Goal: Information Seeking & Learning: Learn about a topic

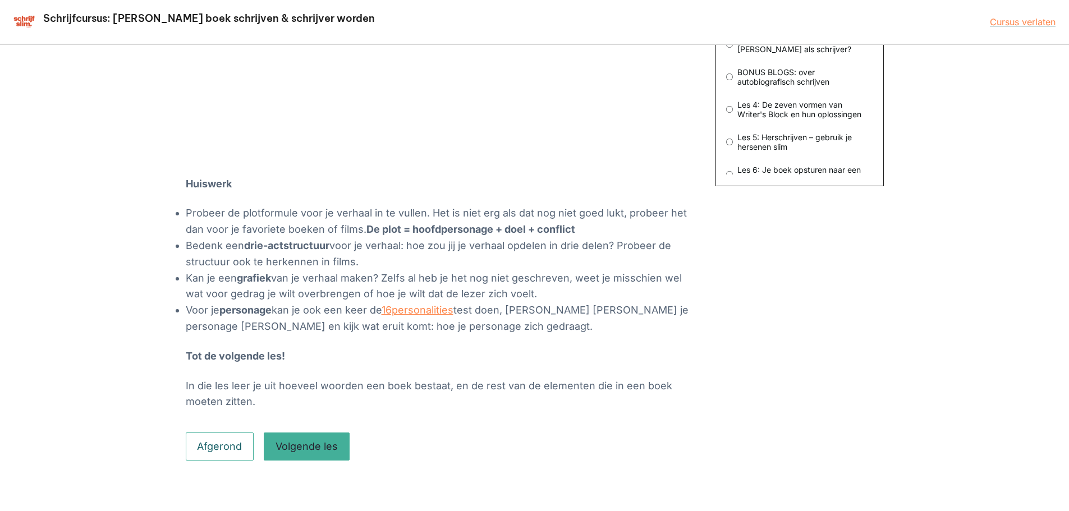
scroll to position [377, 0]
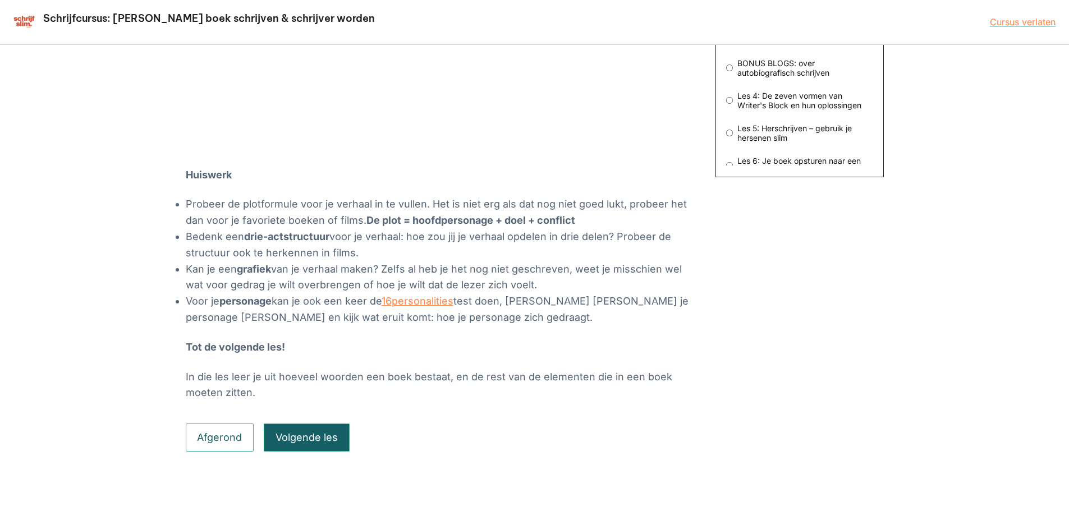
click at [318, 440] on button "Volgende les" at bounding box center [307, 438] width 86 height 28
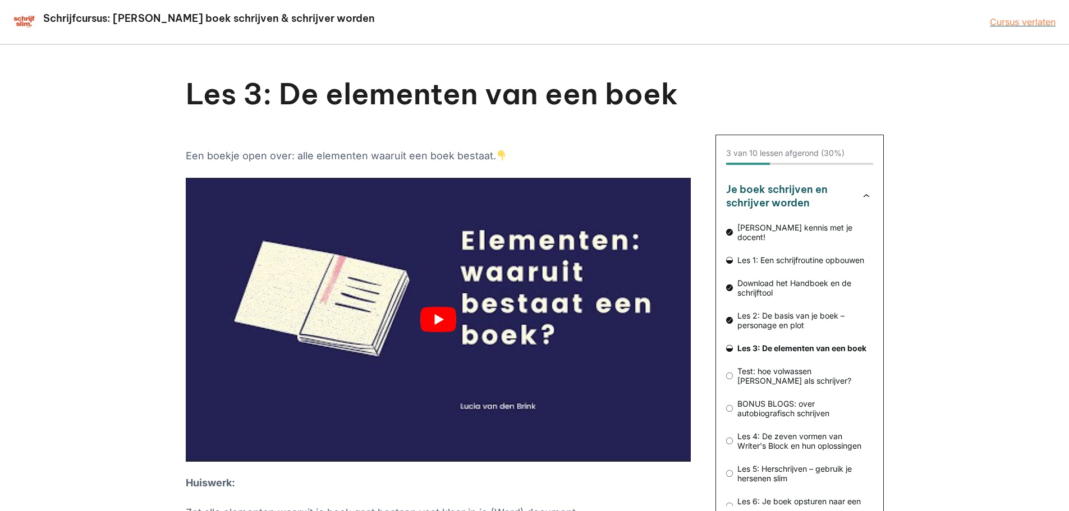
drag, startPoint x: 0, startPoint y: 0, endPoint x: 449, endPoint y: 489, distance: 663.9
click at [447, 460] on button "play Youtube video" at bounding box center [438, 320] width 505 height 284
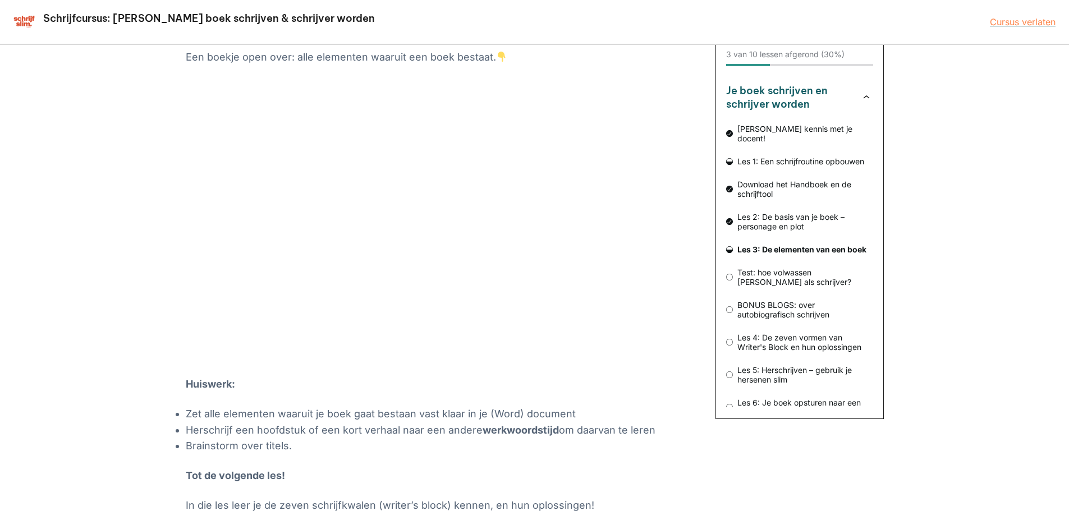
scroll to position [95, 0]
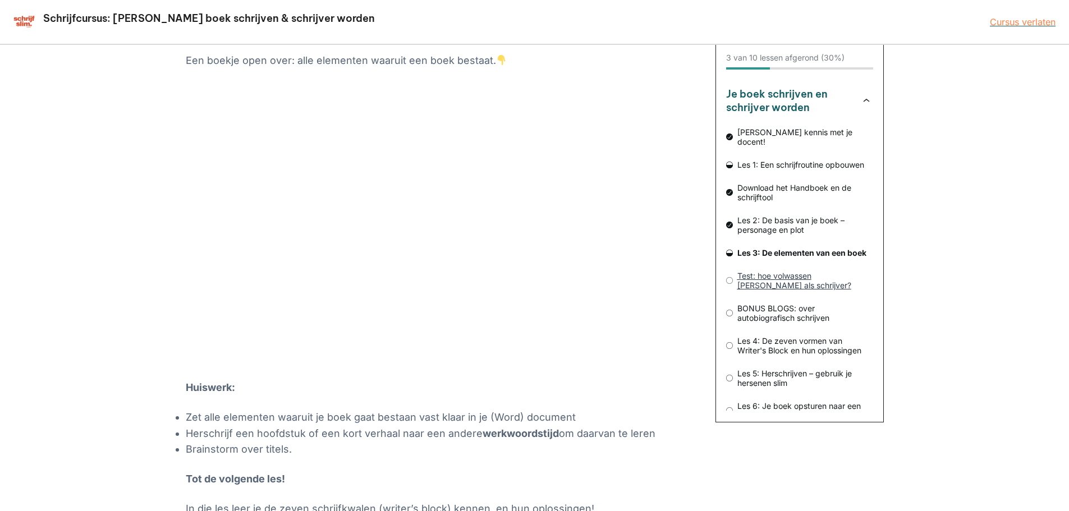
click at [822, 271] on span "Test: hoe volwassen [PERSON_NAME] als schrijver?" at bounding box center [803, 280] width 140 height 19
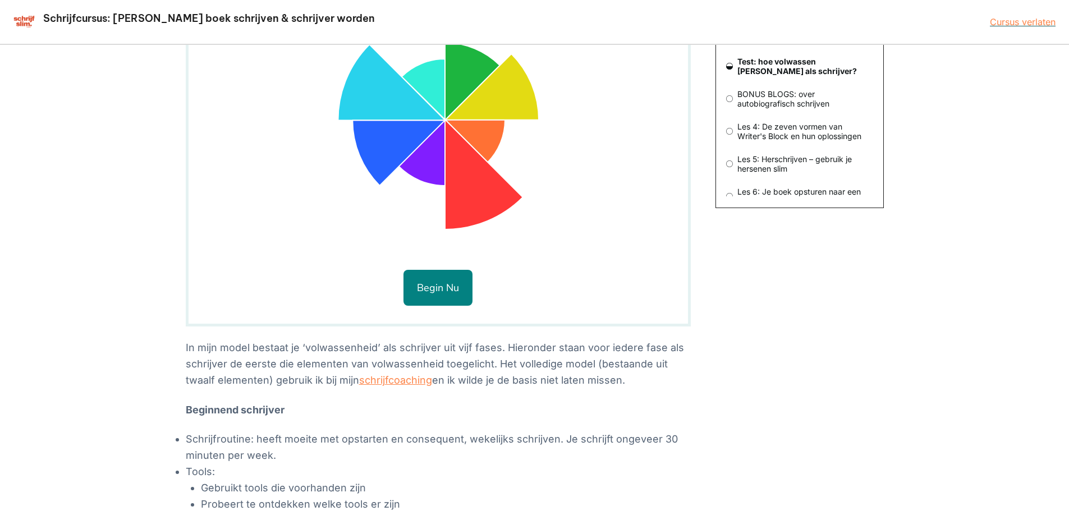
scroll to position [345, 0]
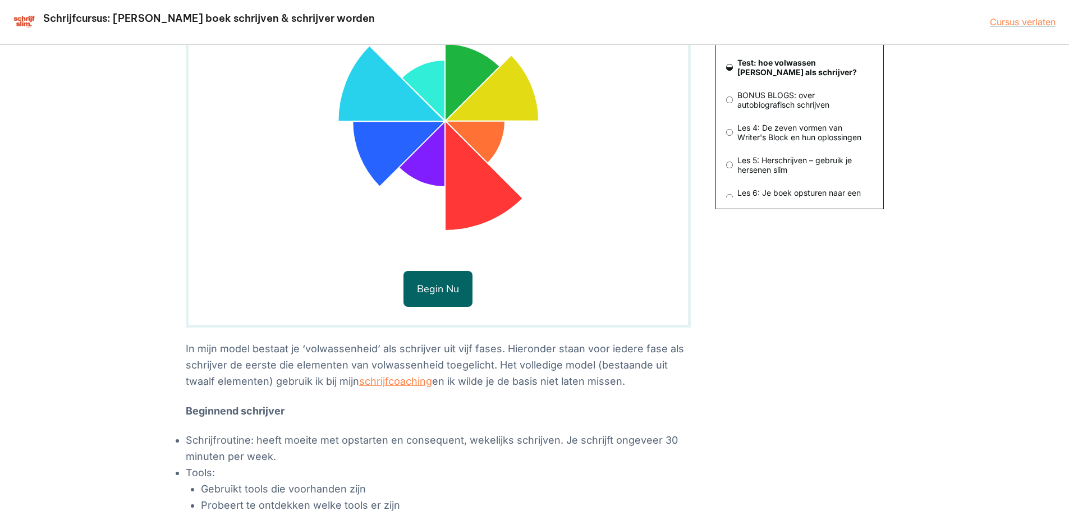
click at [424, 285] on button "Begin nu" at bounding box center [438, 289] width 69 height 36
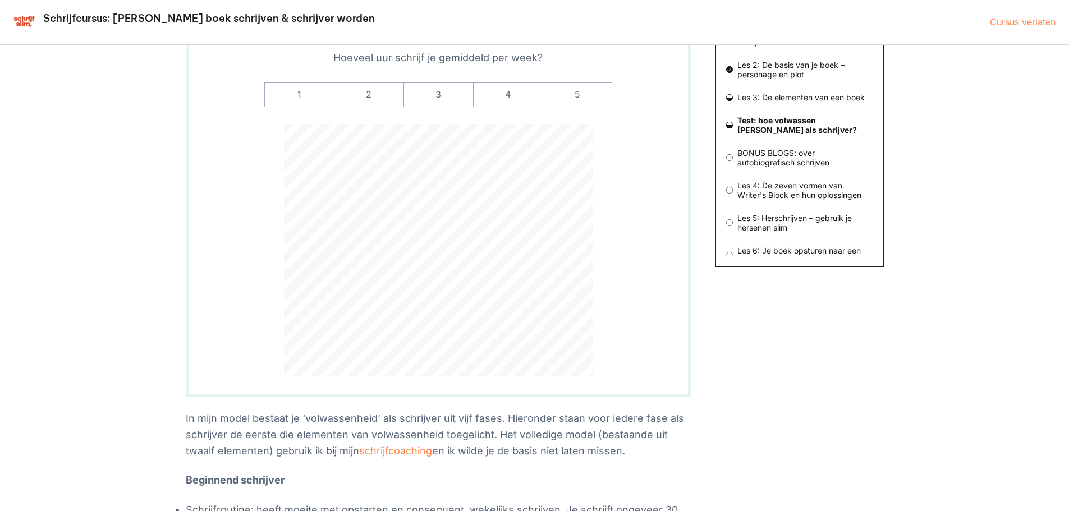
scroll to position [232, 0]
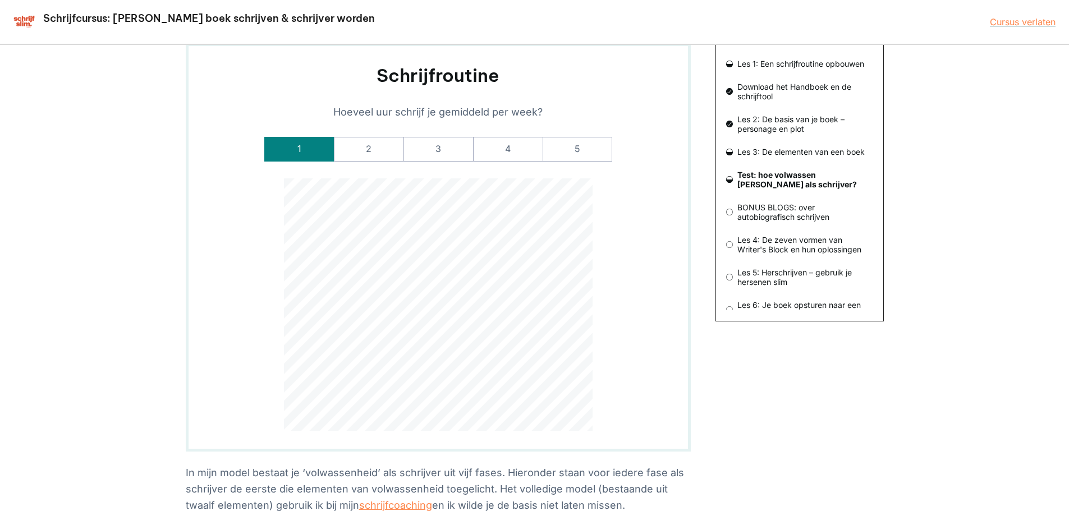
click at [299, 149] on label "1" at bounding box center [299, 149] width 70 height 25
click at [0, 0] on input "1" at bounding box center [0, 0] width 0 height 0
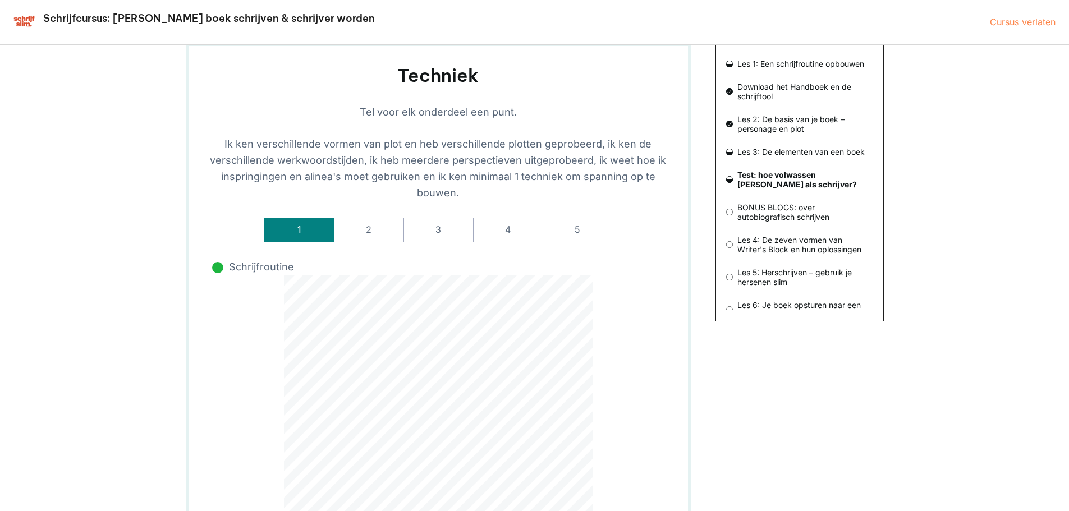
click at [312, 232] on label "1" at bounding box center [299, 230] width 70 height 25
click at [0, 0] on input "1" at bounding box center [0, 0] width 0 height 0
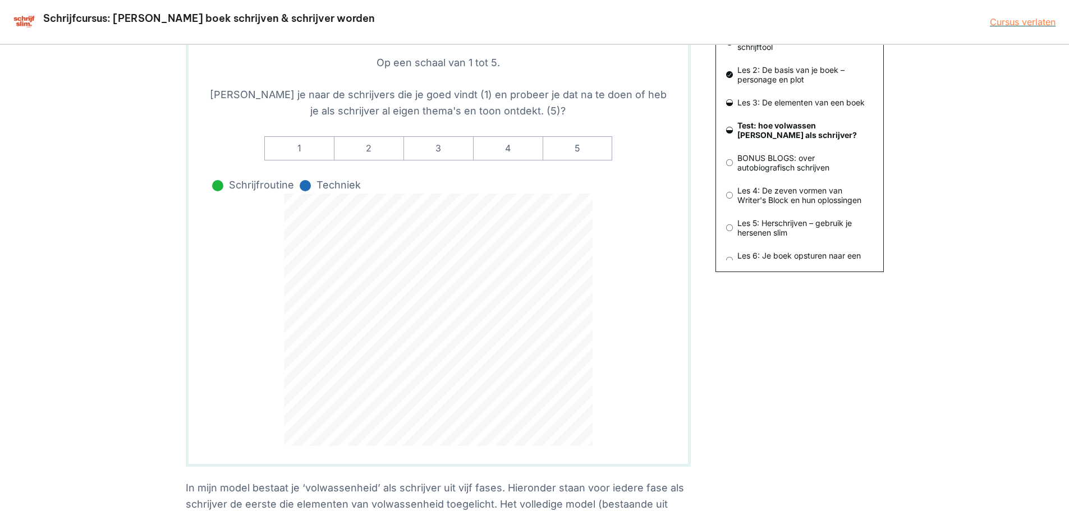
scroll to position [120, 0]
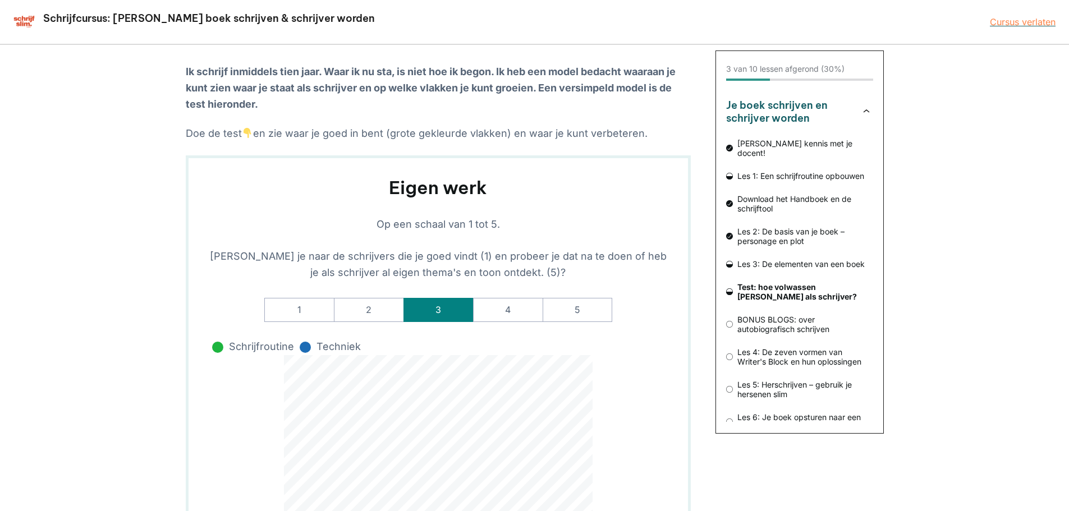
click at [423, 309] on label "3" at bounding box center [439, 310] width 70 height 25
click at [0, 0] on werk-rate-3 "3" at bounding box center [0, 0] width 0 height 0
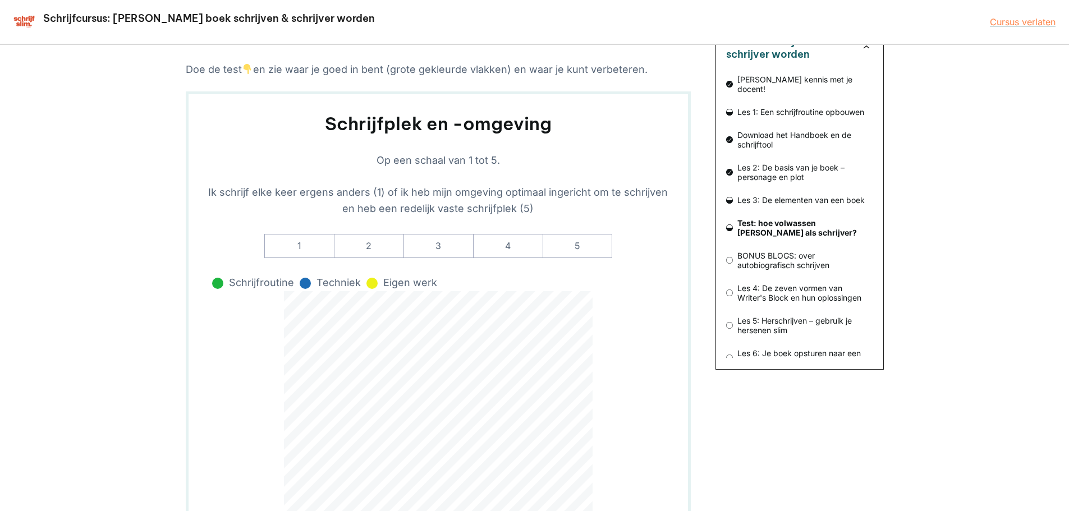
scroll to position [176, 0]
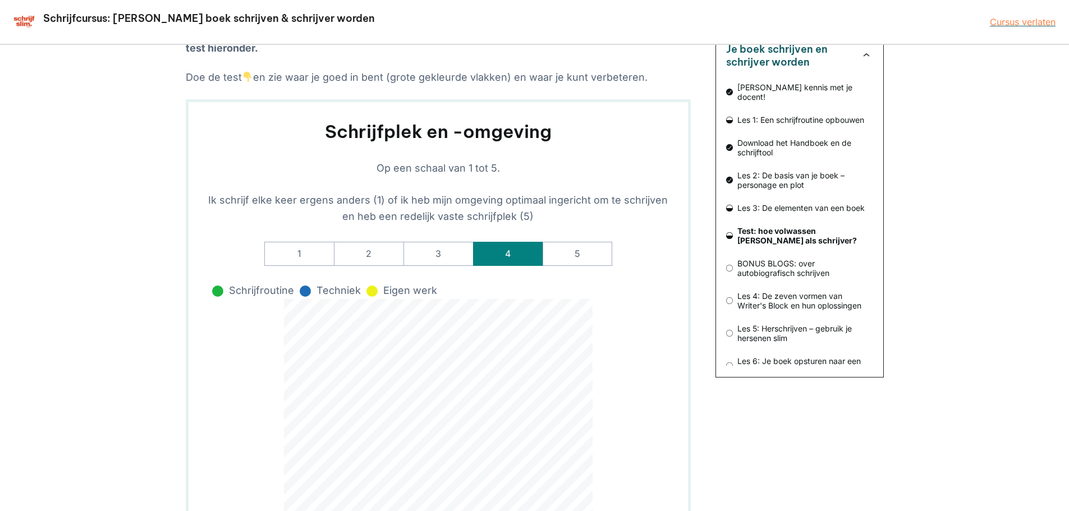
click at [497, 255] on label "4" at bounding box center [508, 254] width 70 height 25
click at [0, 0] on -omgeving-rate-4 "4" at bounding box center [0, 0] width 0 height 0
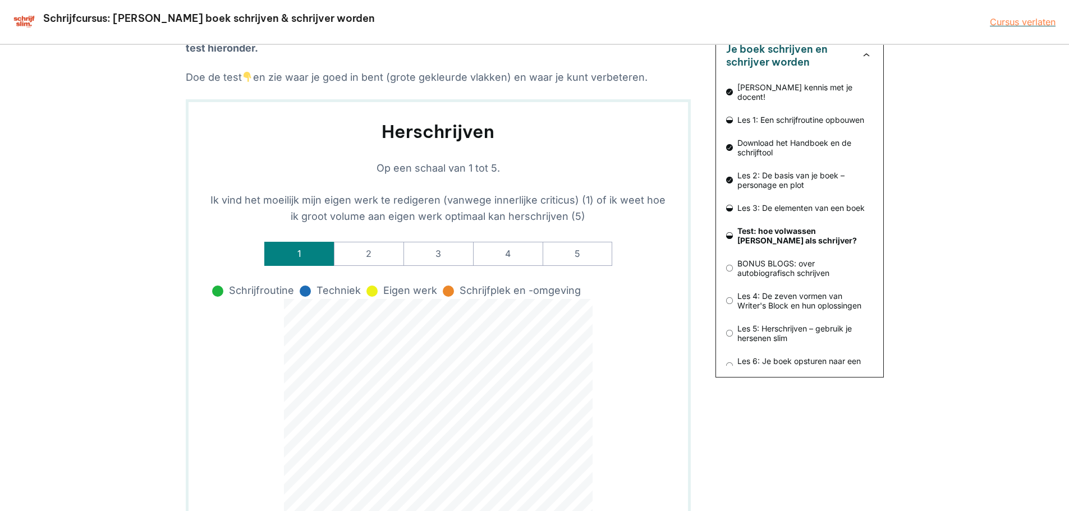
click at [312, 249] on label "1" at bounding box center [299, 254] width 70 height 25
click at [0, 0] on input "1" at bounding box center [0, 0] width 0 height 0
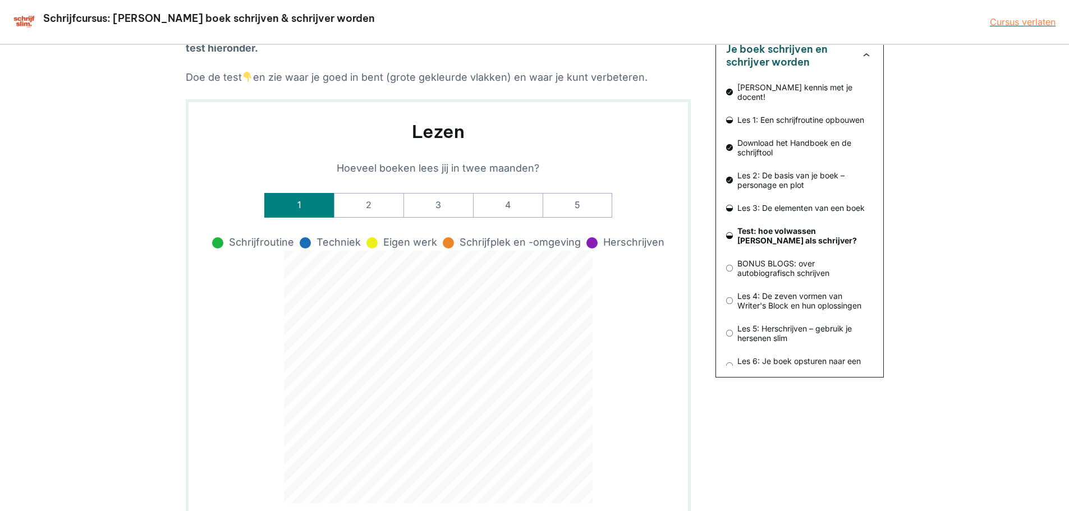
click at [299, 202] on label "1" at bounding box center [299, 205] width 70 height 25
click at [0, 0] on input "1" at bounding box center [0, 0] width 0 height 0
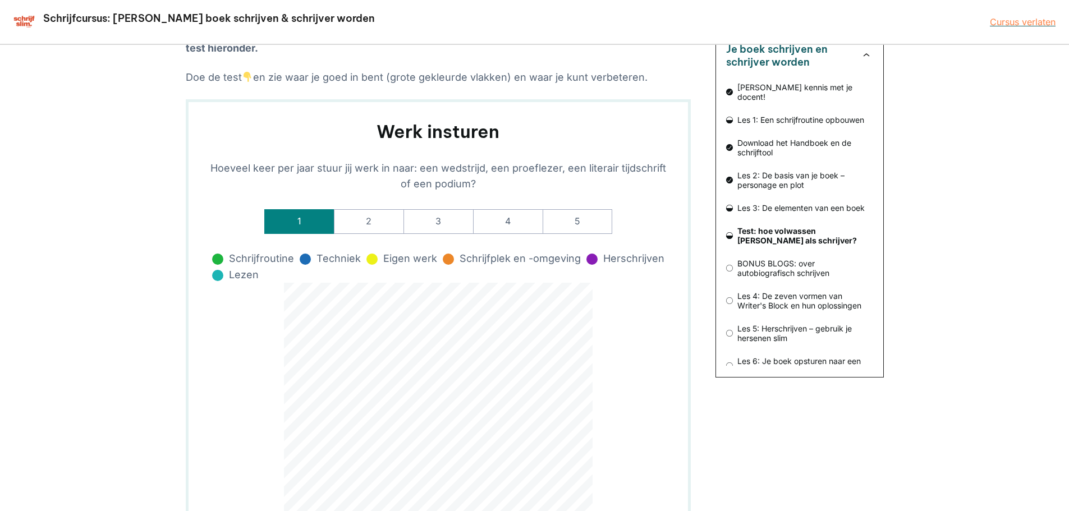
click at [292, 222] on label "1" at bounding box center [299, 221] width 70 height 25
click at [0, 0] on insturen-rate-1 "1" at bounding box center [0, 0] width 0 height 0
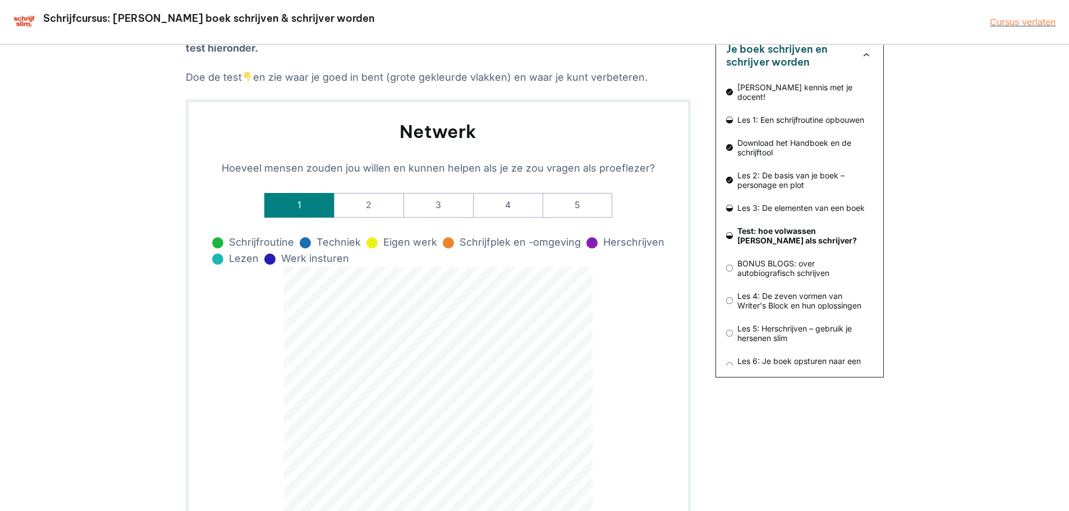
click at [301, 210] on label "1" at bounding box center [299, 205] width 70 height 25
click at [0, 0] on input "1" at bounding box center [0, 0] width 0 height 0
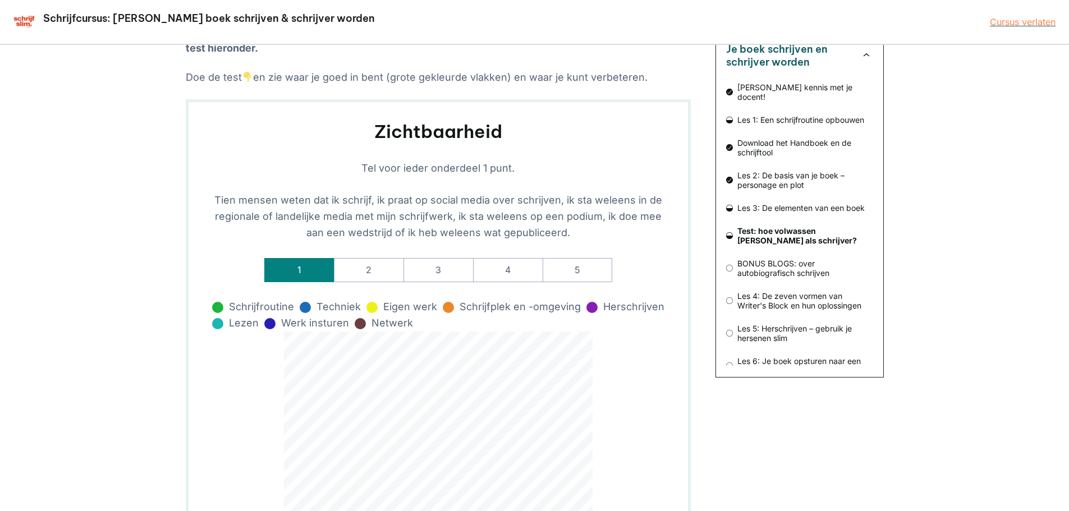
click at [271, 281] on label "1" at bounding box center [299, 270] width 70 height 25
click at [0, 0] on input "1" at bounding box center [0, 0] width 0 height 0
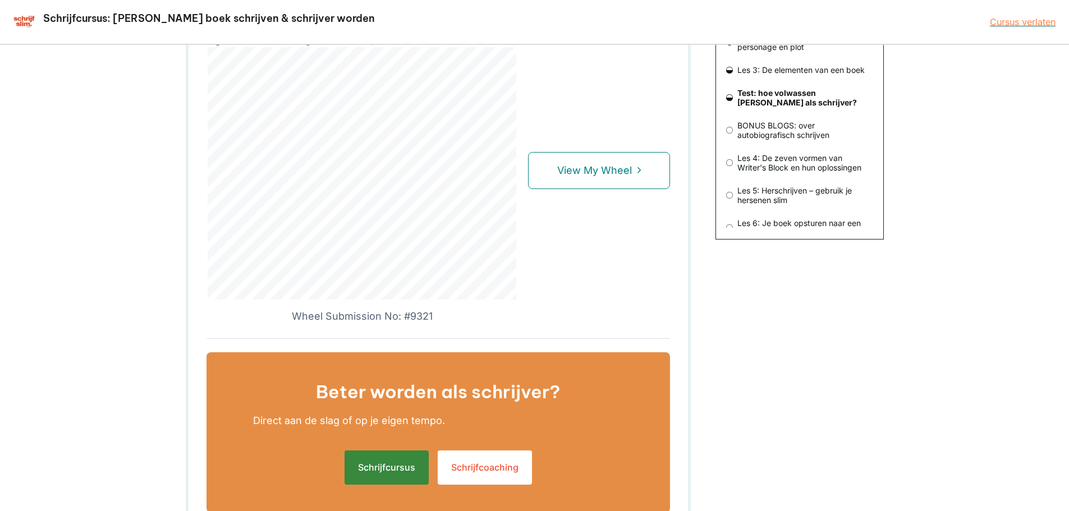
scroll to position [232, 0]
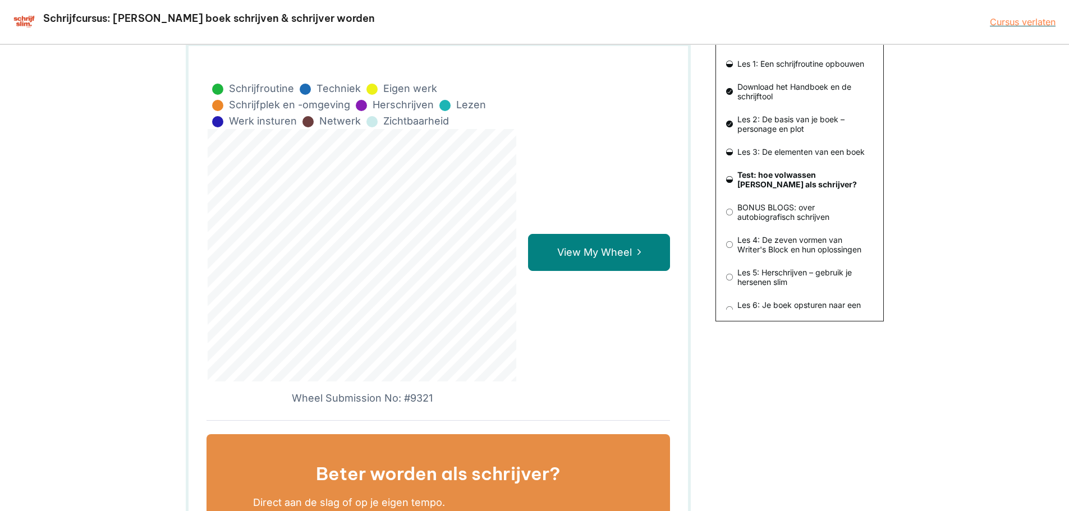
click at [602, 262] on link "View My Wheel" at bounding box center [599, 252] width 142 height 37
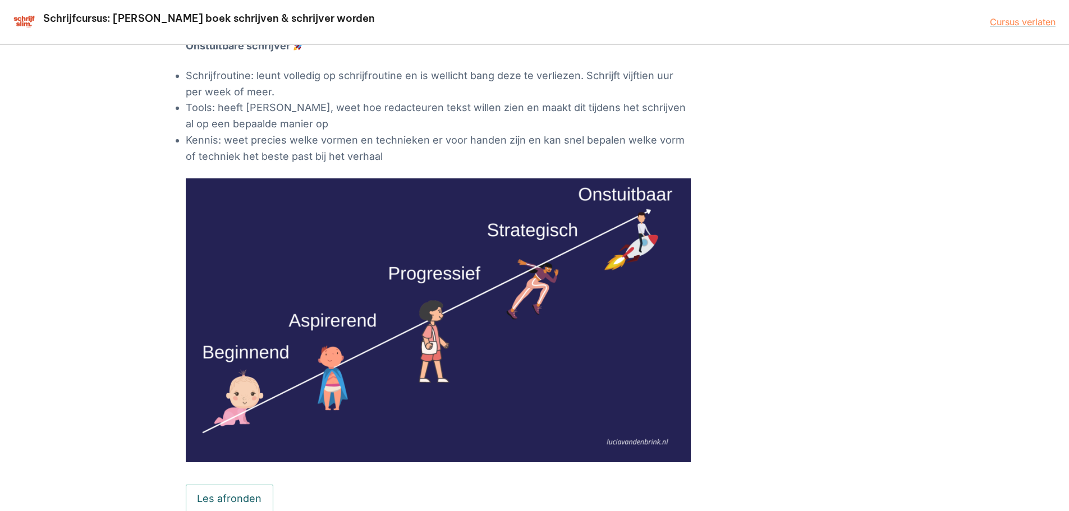
scroll to position [1475, 0]
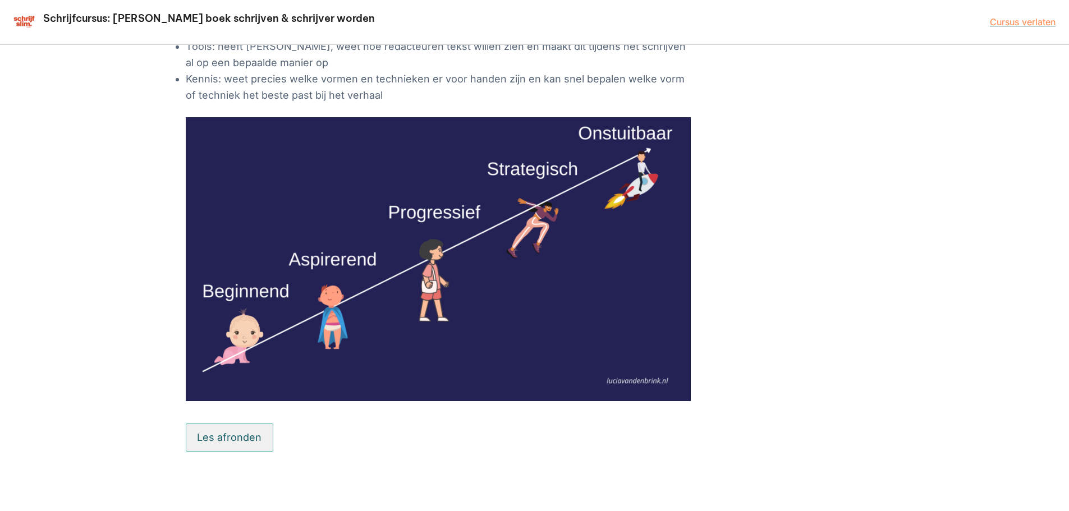
click at [249, 435] on button "Les afronden" at bounding box center [230, 438] width 88 height 28
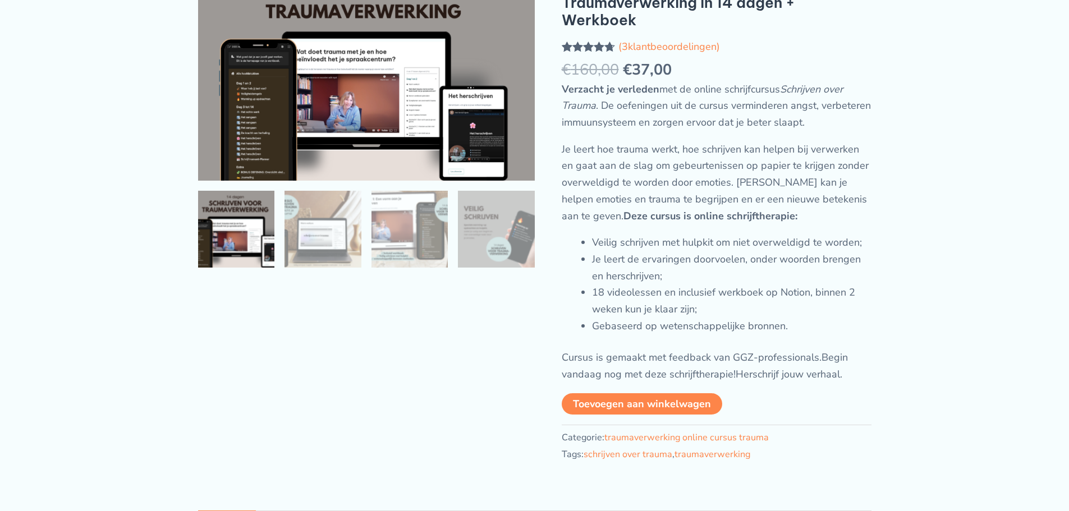
scroll to position [112, 0]
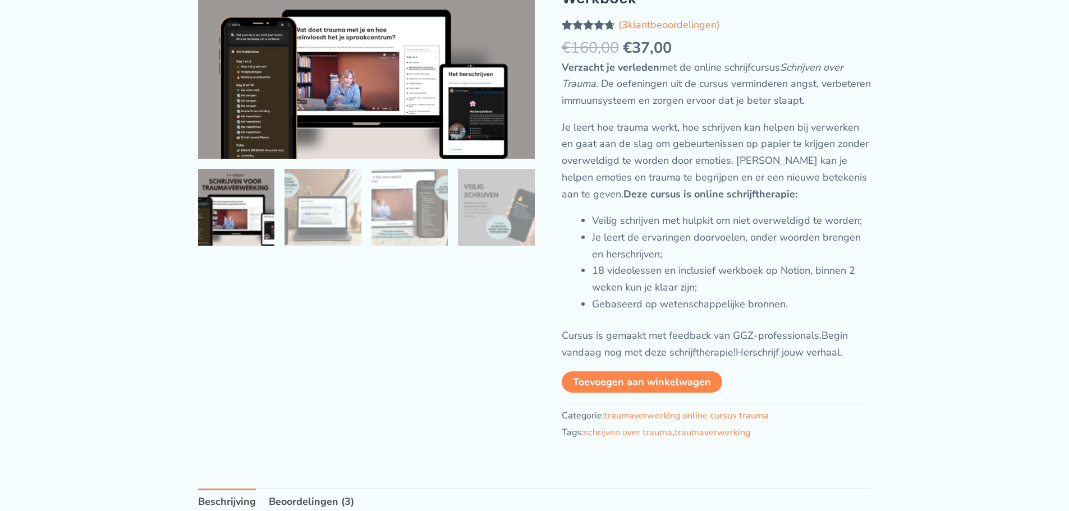
drag, startPoint x: 316, startPoint y: 230, endPoint x: 357, endPoint y: 300, distance: 81.1
click at [316, 231] on img at bounding box center [323, 207] width 77 height 77
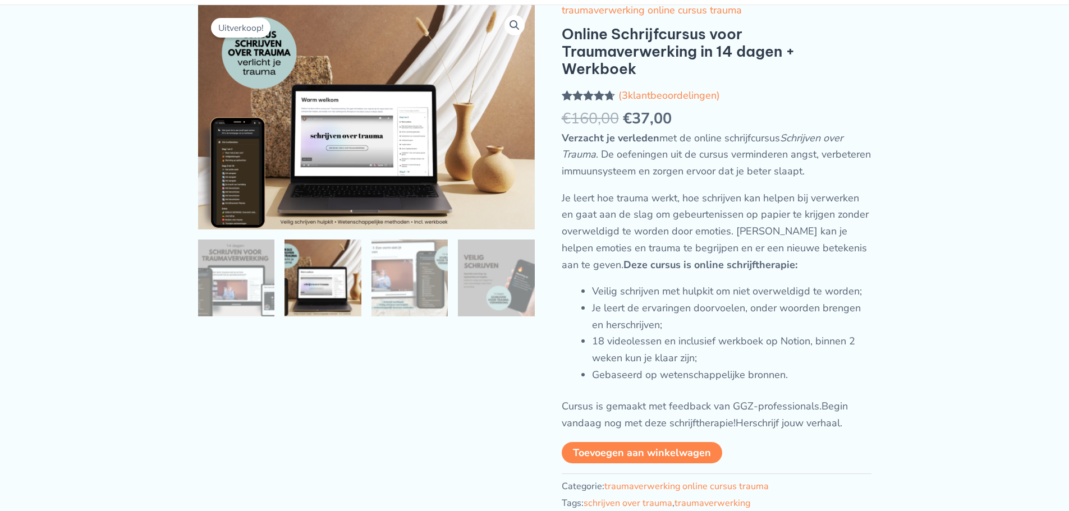
scroll to position [0, 0]
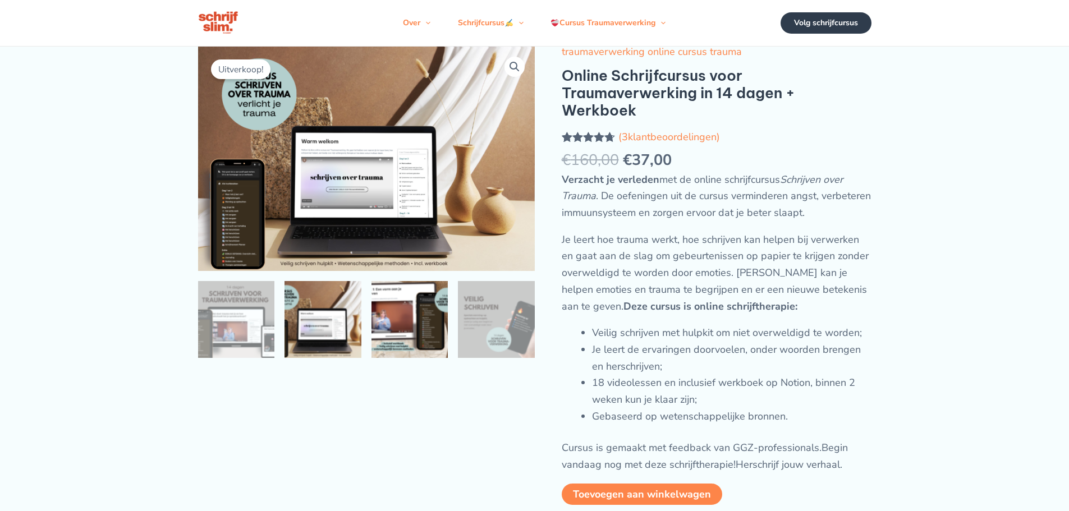
click at [406, 342] on img at bounding box center [410, 319] width 77 height 77
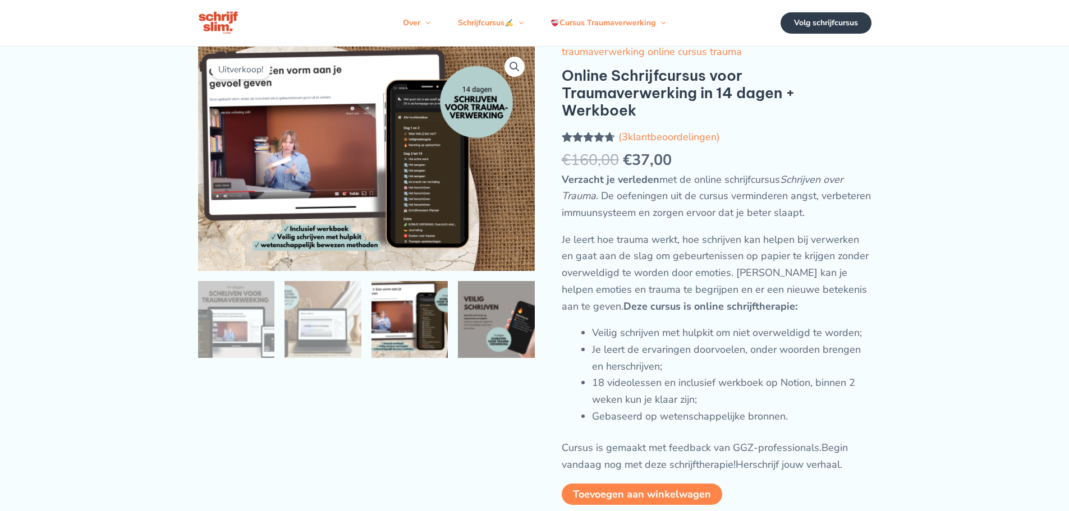
click at [516, 343] on img at bounding box center [496, 319] width 77 height 77
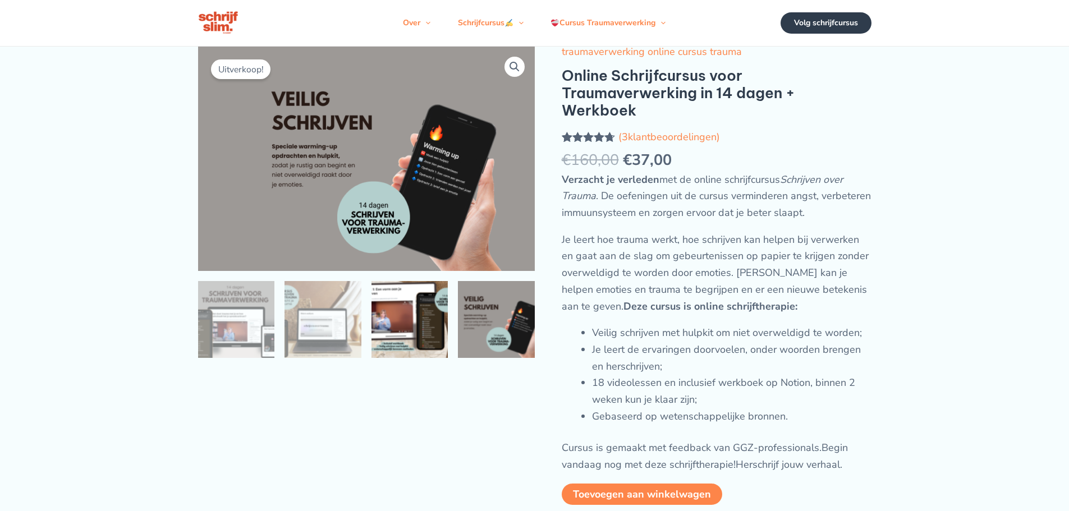
click at [416, 336] on img at bounding box center [410, 319] width 77 height 77
